Goal: Task Accomplishment & Management: Complete application form

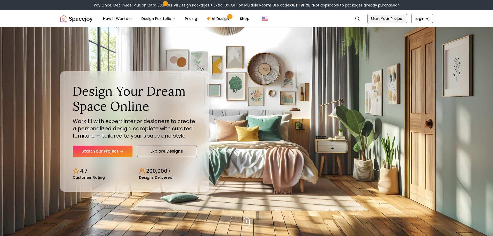
click at [386, 18] on link "Start Your Project" at bounding box center [387, 18] width 40 height 9
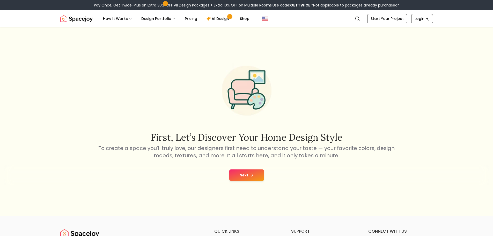
click at [245, 175] on button "Next" at bounding box center [246, 174] width 35 height 11
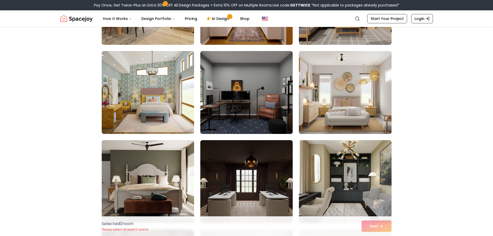
scroll to position [207, 0]
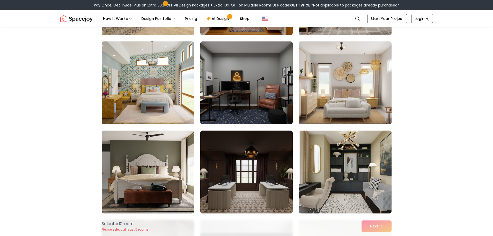
click at [361, 91] on img at bounding box center [345, 82] width 97 height 87
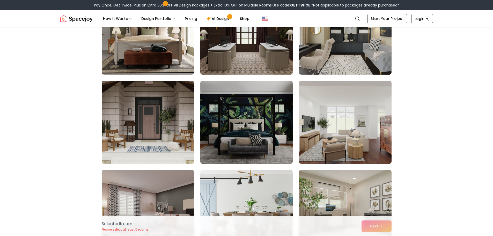
scroll to position [362, 0]
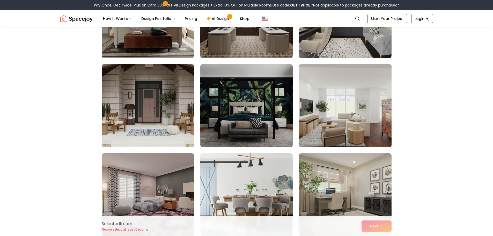
click at [357, 113] on img at bounding box center [345, 105] width 97 height 87
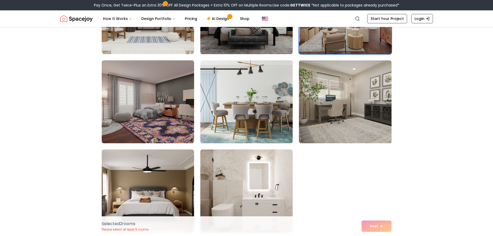
scroll to position [466, 0]
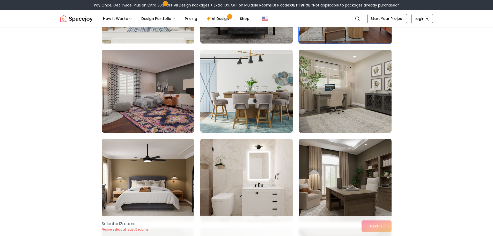
click at [358, 97] on img at bounding box center [345, 91] width 97 height 87
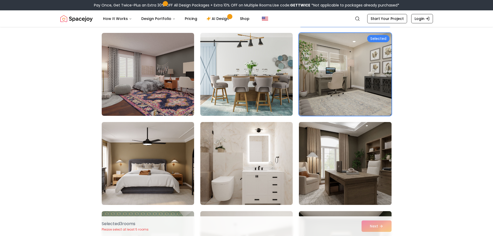
scroll to position [492, 0]
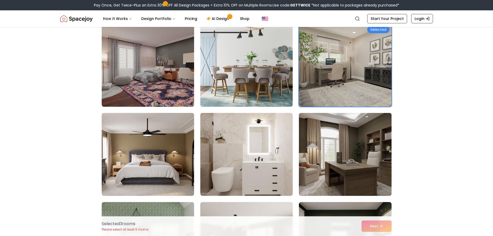
click at [350, 130] on img at bounding box center [345, 154] width 97 height 87
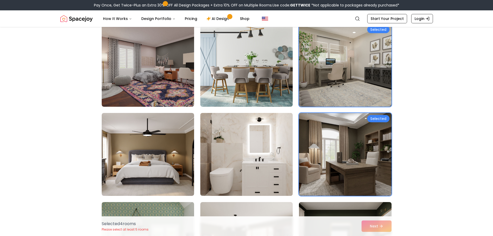
click at [242, 147] on img at bounding box center [246, 154] width 97 height 87
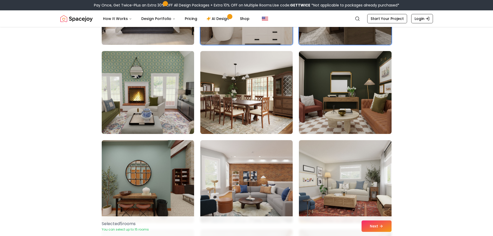
scroll to position [647, 0]
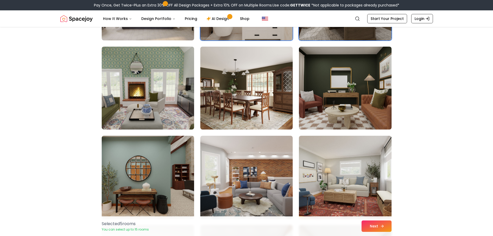
click at [378, 225] on button "Next" at bounding box center [376, 225] width 30 height 11
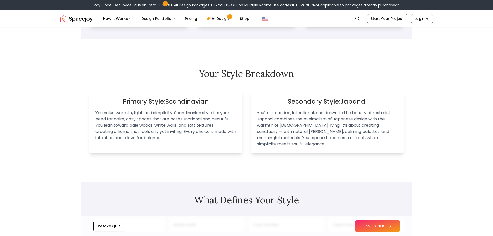
scroll to position [285, 0]
